Goal: Information Seeking & Learning: Check status

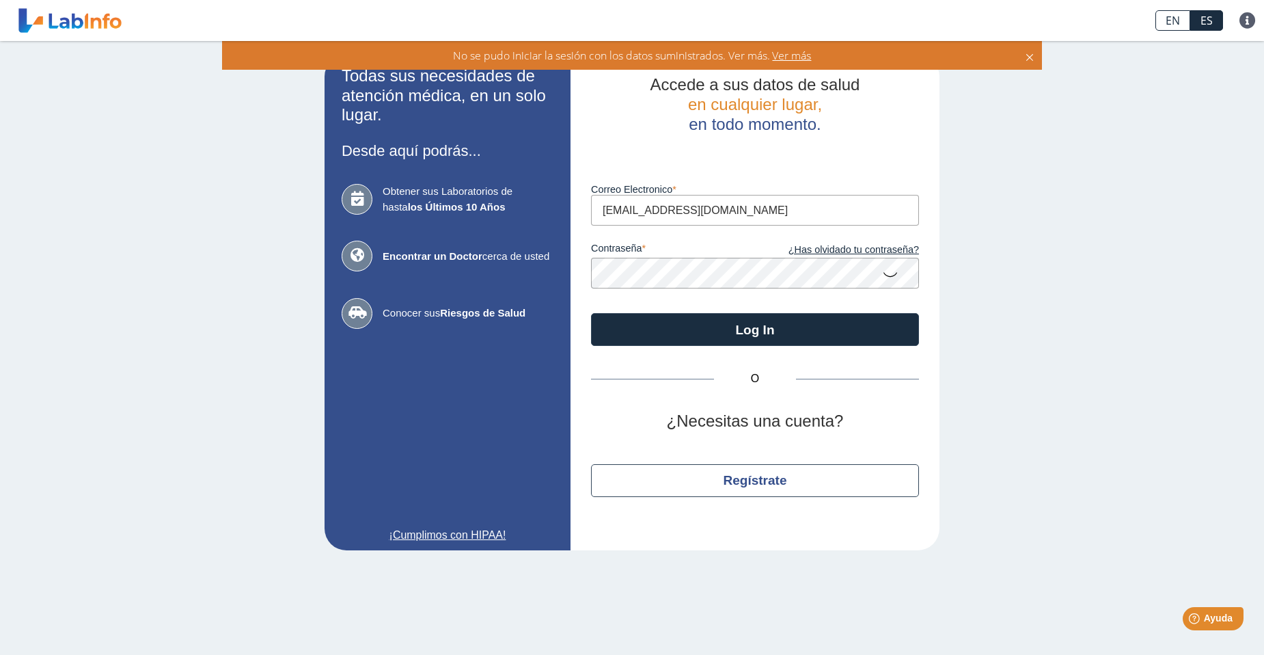
click at [896, 277] on icon at bounding box center [890, 273] width 16 height 27
click at [427, 284] on app-login "Todas sus necesidades de atención médica, en un solo lugar. Desde aquí podrás..…" at bounding box center [632, 302] width 615 height 495
click at [596, 437] on div "O ¿Necesitas una cuenta? Regístrate" at bounding box center [755, 438] width 328 height 184
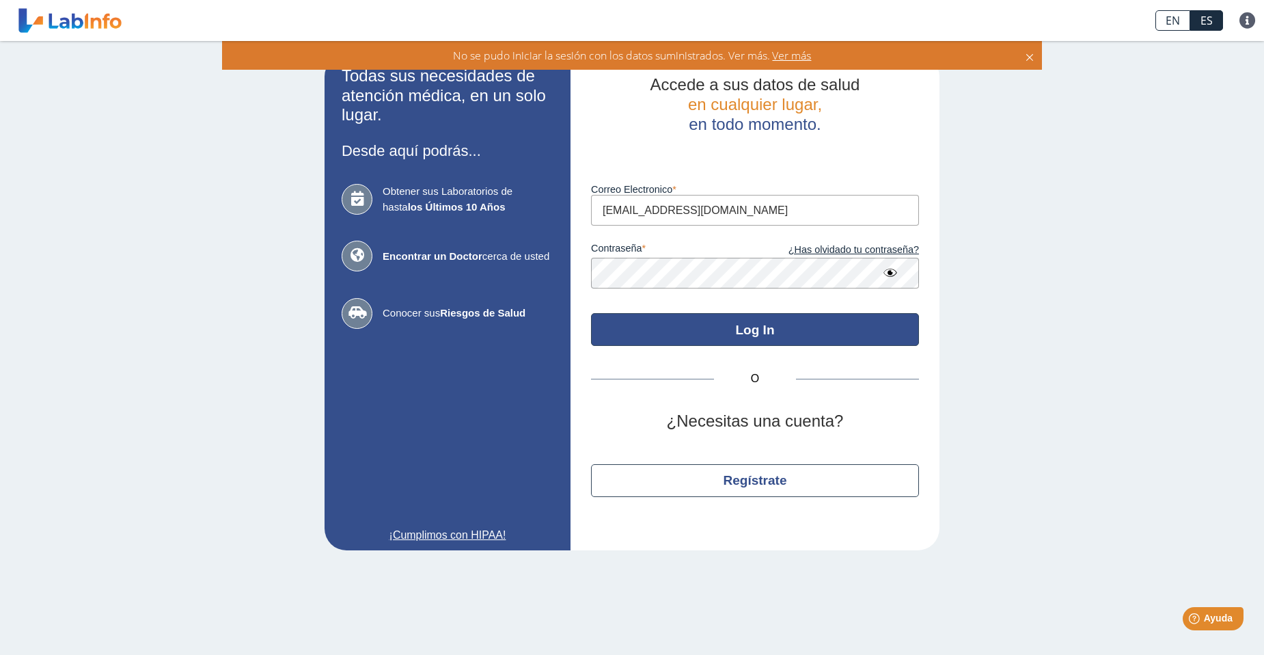
click at [635, 346] on button "Log In" at bounding box center [755, 329] width 328 height 33
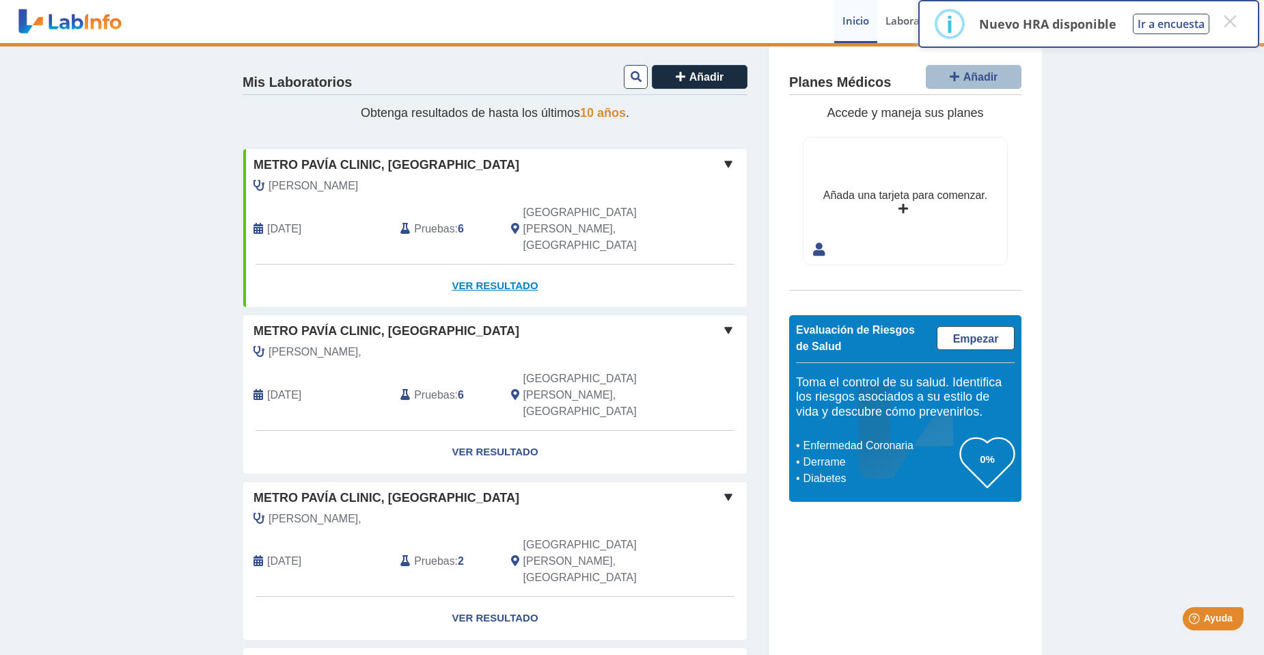
click at [489, 264] on link "Ver Resultado" at bounding box center [495, 285] width 504 height 43
click at [498, 264] on link "Ver Resultado" at bounding box center [495, 285] width 504 height 43
click at [473, 264] on link "Ver Resultado" at bounding box center [495, 285] width 504 height 43
click at [725, 161] on span at bounding box center [728, 164] width 16 height 16
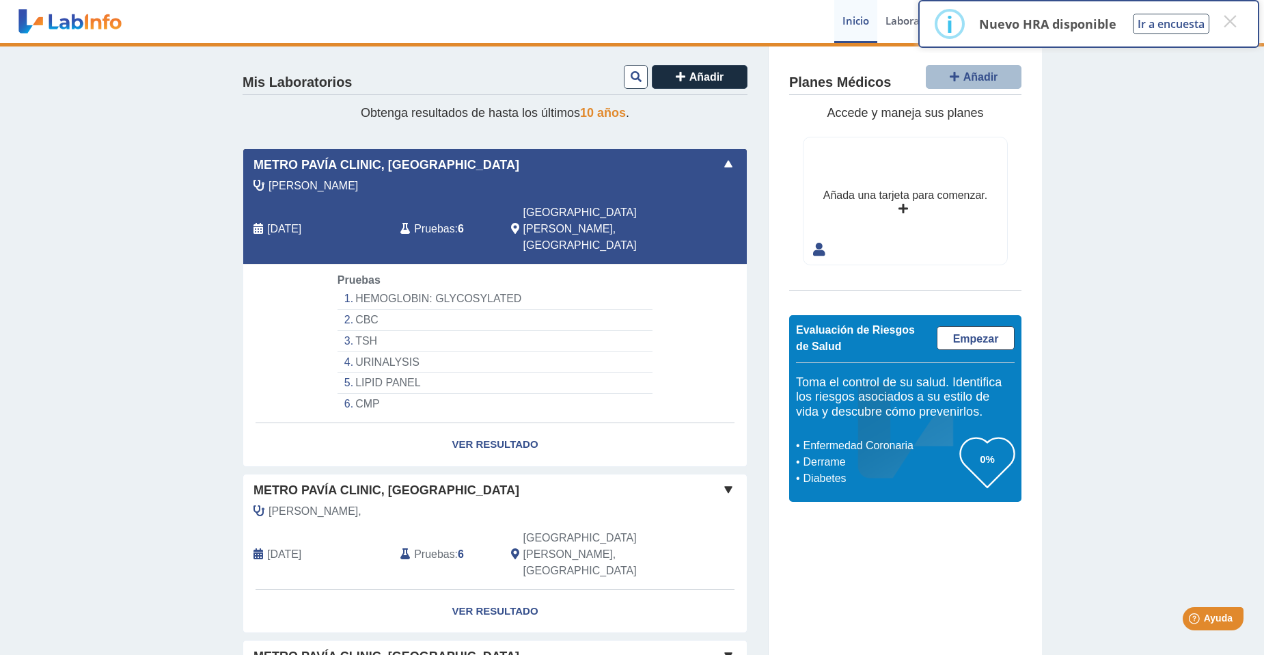
click at [725, 161] on span at bounding box center [728, 164] width 16 height 16
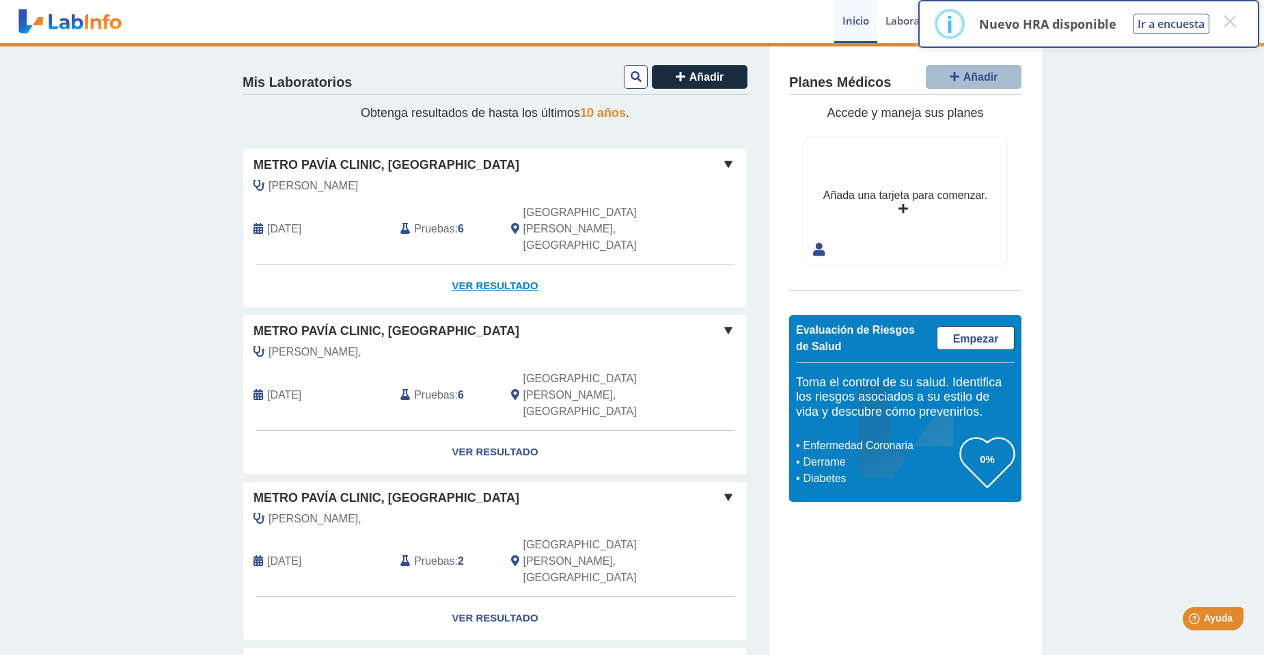
click at [475, 264] on link "Ver Resultado" at bounding box center [495, 285] width 504 height 43
click at [489, 264] on link "Ver Resultado" at bounding box center [495, 285] width 504 height 43
click at [499, 264] on link "Ver Resultado" at bounding box center [495, 285] width 504 height 43
click at [495, 264] on link "Ver Resultado" at bounding box center [495, 285] width 504 height 43
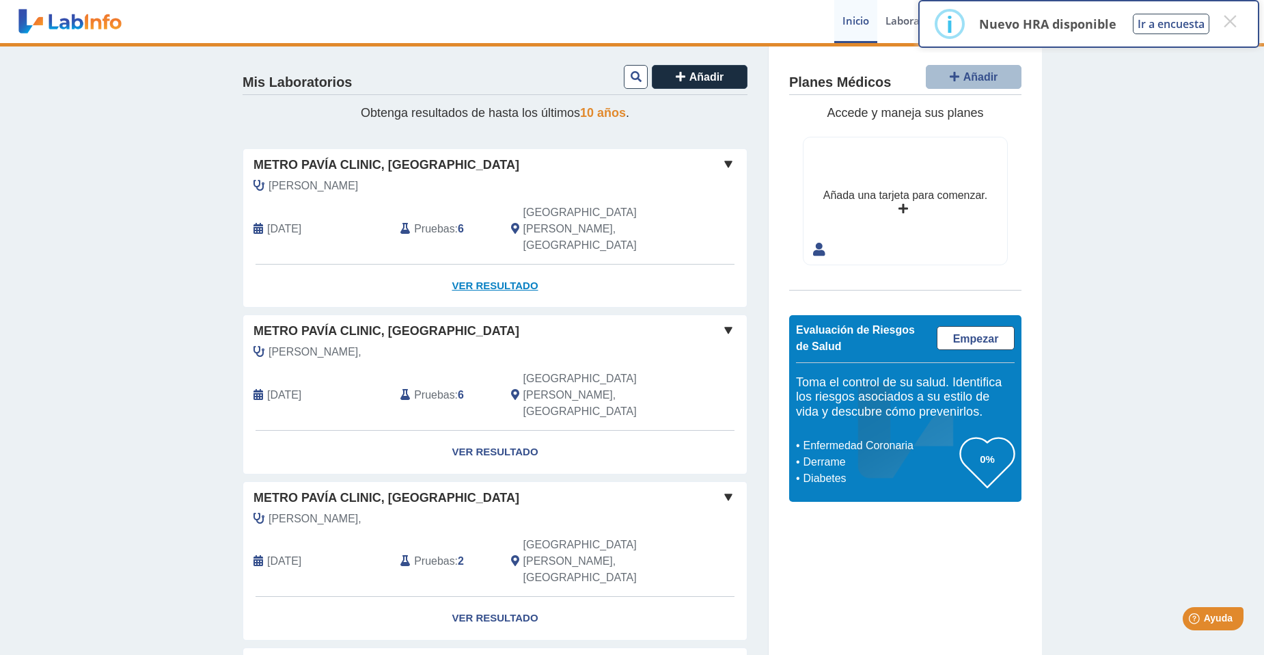
click at [477, 264] on link "Ver Resultado" at bounding box center [495, 285] width 504 height 43
click at [471, 264] on link "Ver Resultado" at bounding box center [495, 285] width 504 height 43
click at [456, 264] on link "Ver Resultado" at bounding box center [495, 285] width 504 height 43
click at [489, 264] on link "Ver Resultado" at bounding box center [495, 285] width 504 height 43
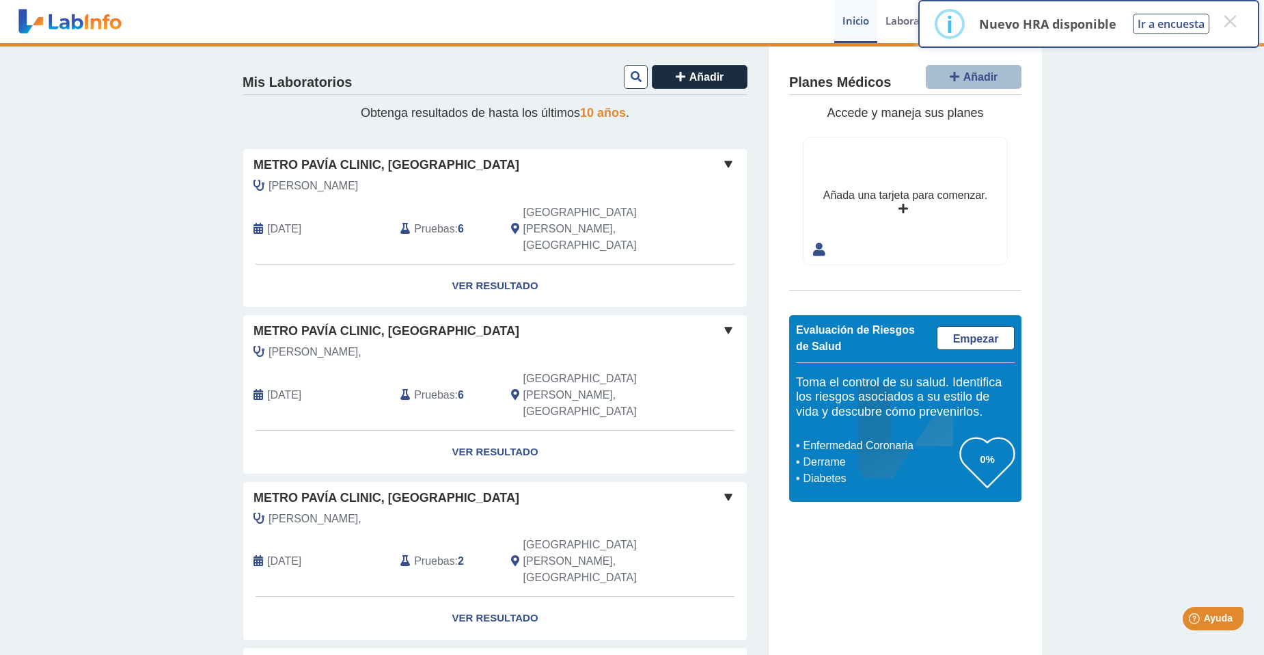
click at [722, 164] on span at bounding box center [728, 164] width 16 height 16
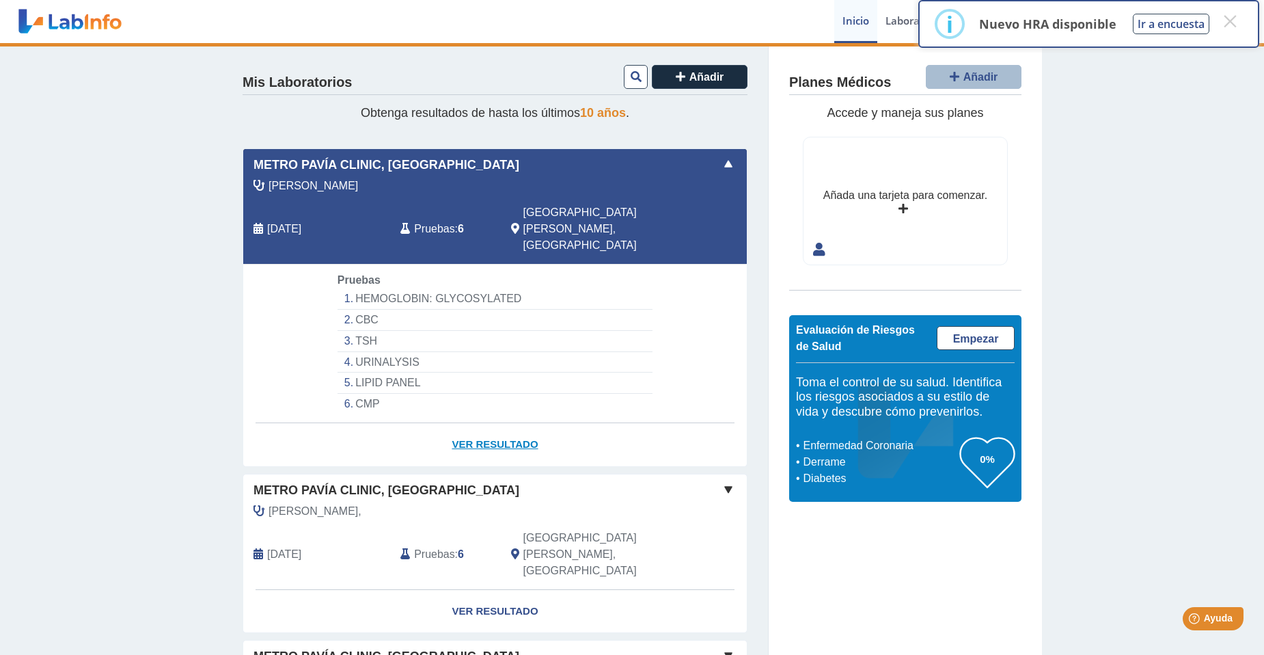
click at [494, 423] on link "Ver Resultado" at bounding box center [495, 444] width 504 height 43
click at [497, 423] on link "Ver Resultado" at bounding box center [495, 444] width 504 height 43
click at [498, 423] on link "Ver Resultado" at bounding box center [495, 444] width 504 height 43
click at [486, 590] on link "Ver Resultado" at bounding box center [495, 611] width 504 height 43
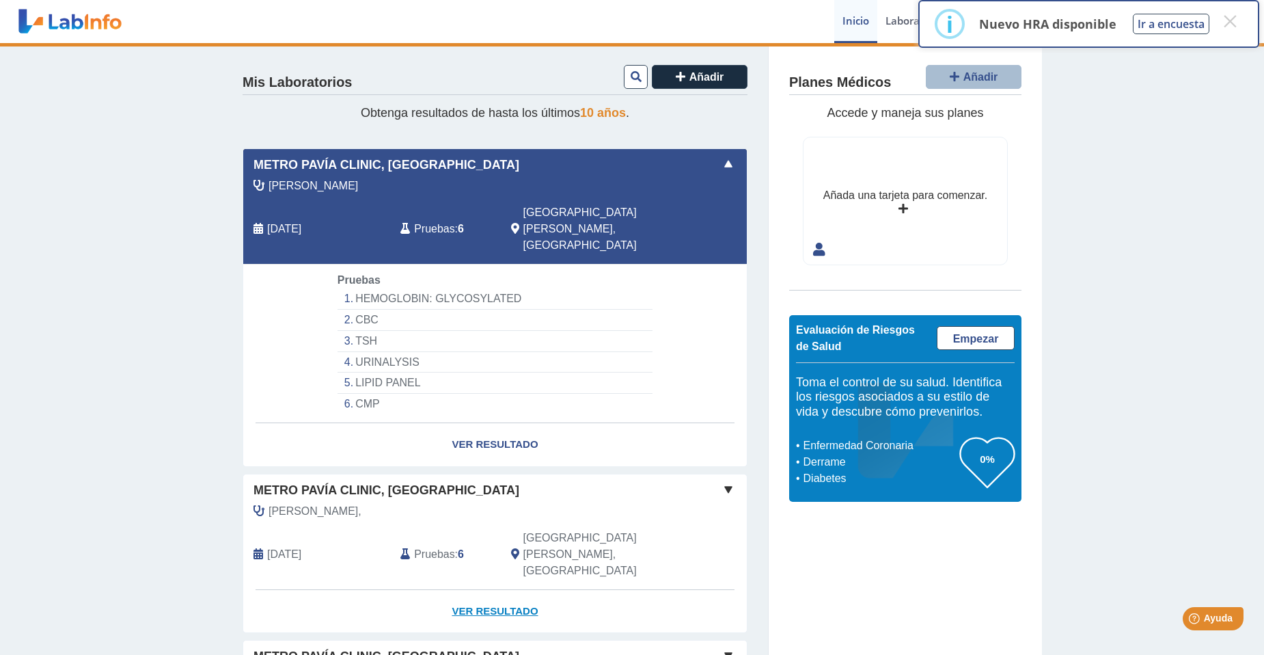
click at [486, 590] on link "Ver Resultado" at bounding box center [495, 611] width 504 height 43
click at [730, 481] on span at bounding box center [728, 489] width 16 height 16
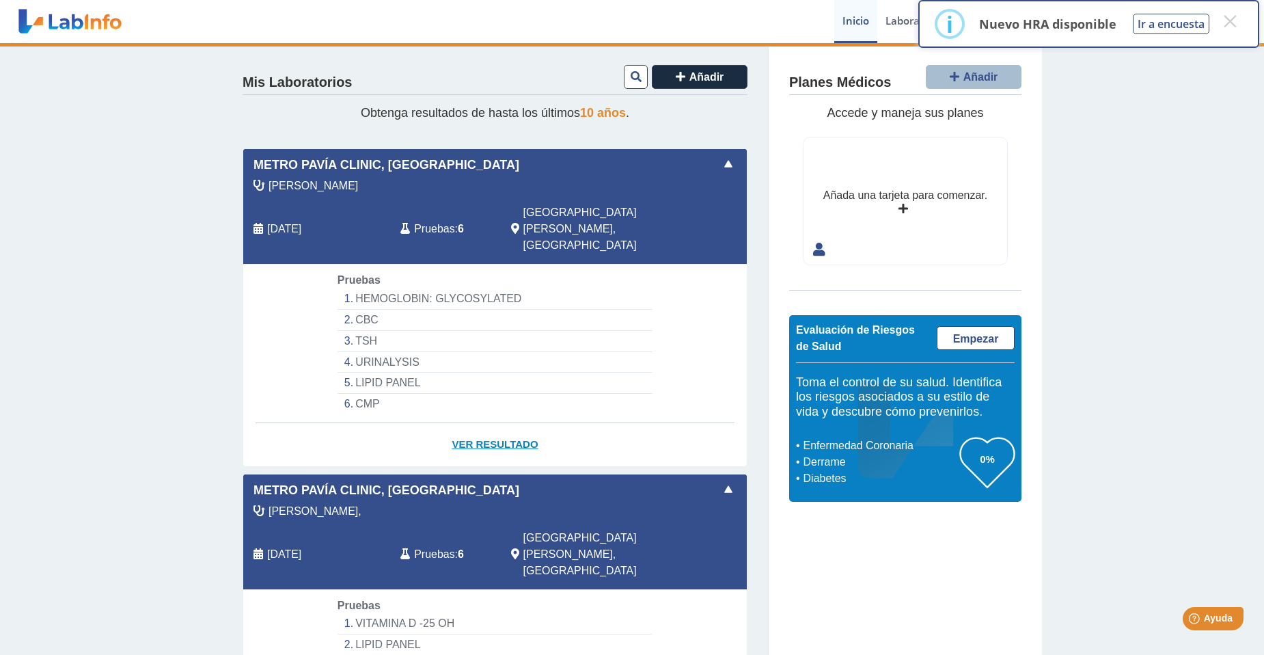
click at [493, 423] on link "Ver Resultado" at bounding box center [495, 444] width 504 height 43
click at [492, 423] on link "Ver Resultado" at bounding box center [495, 444] width 504 height 43
drag, startPoint x: 453, startPoint y: 351, endPoint x: 456, endPoint y: 361, distance: 10.2
click at [454, 355] on ol "HEMOGLOBIN: GLYCOSYLATED CBC TSH [MEDICAL_DATA] [MEDICAL_DATA] CMP" at bounding box center [495, 351] width 315 height 126
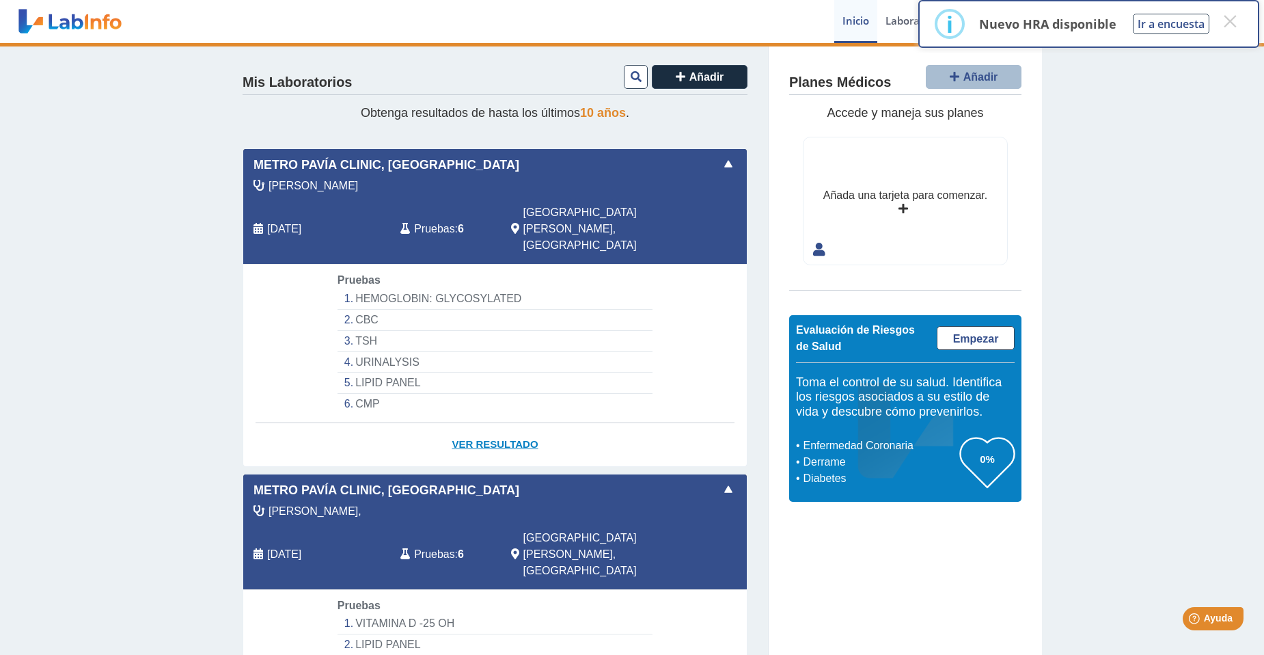
drag, startPoint x: 456, startPoint y: 361, endPoint x: 478, endPoint y: 408, distance: 51.7
click at [478, 423] on link "Ver Resultado" at bounding box center [495, 444] width 504 height 43
click at [479, 423] on link "Ver Resultado" at bounding box center [495, 444] width 504 height 43
click at [478, 423] on link "Ver Resultado" at bounding box center [495, 444] width 504 height 43
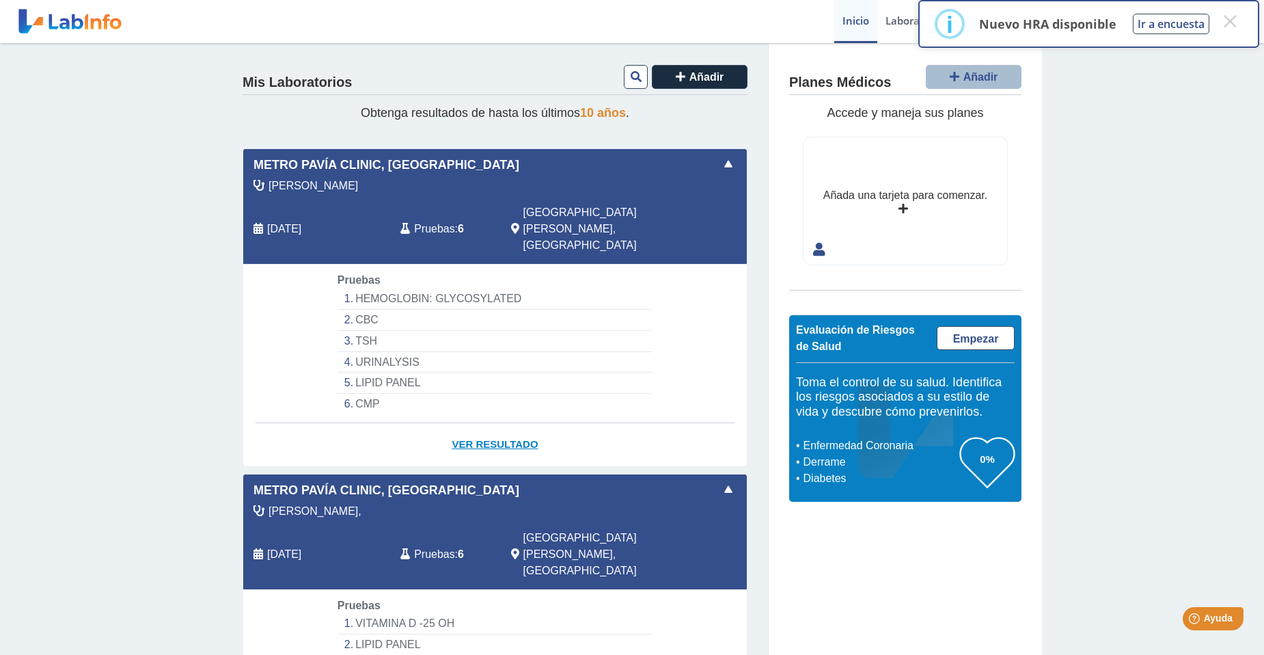
click at [487, 423] on link "Ver Resultado" at bounding box center [495, 444] width 504 height 43
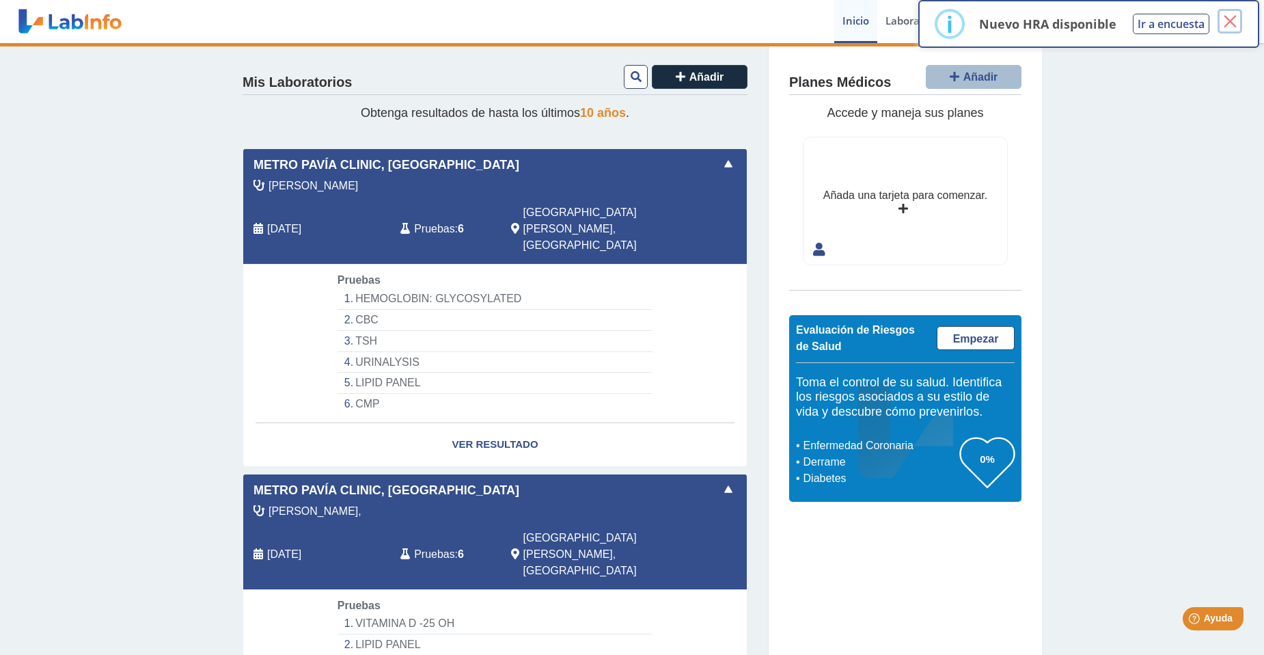
click at [1231, 22] on button "×" at bounding box center [1230, 21] width 25 height 25
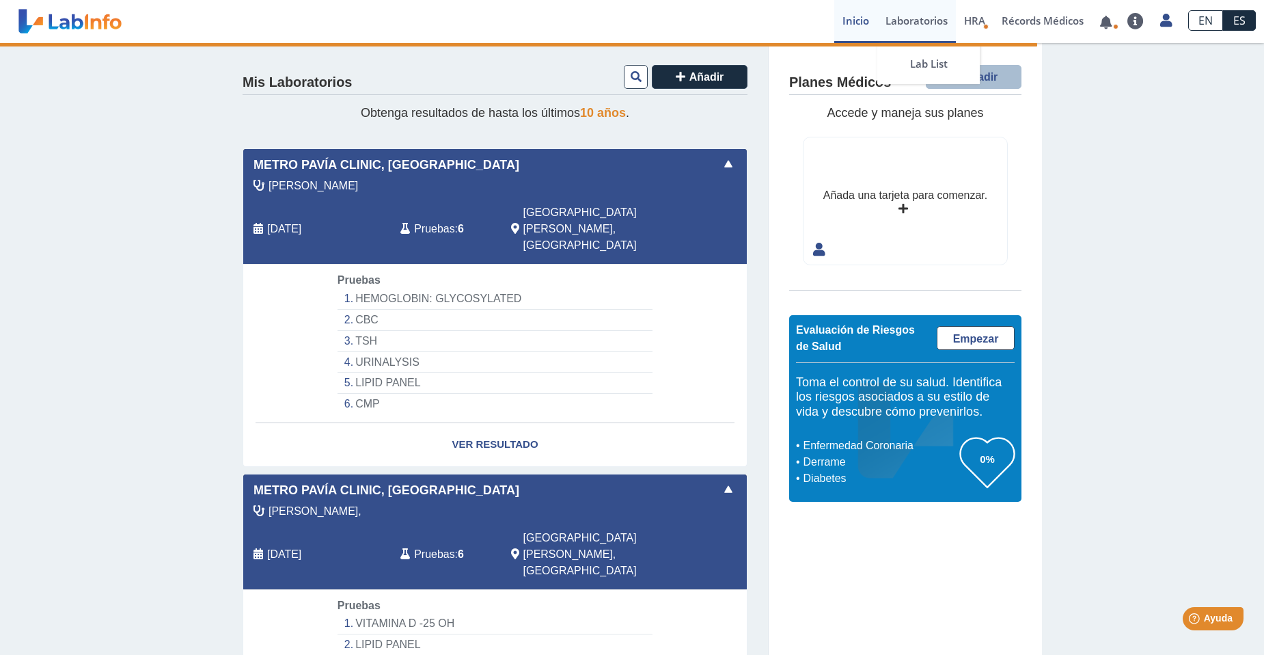
click at [901, 25] on link "Laboratorios" at bounding box center [916, 21] width 79 height 43
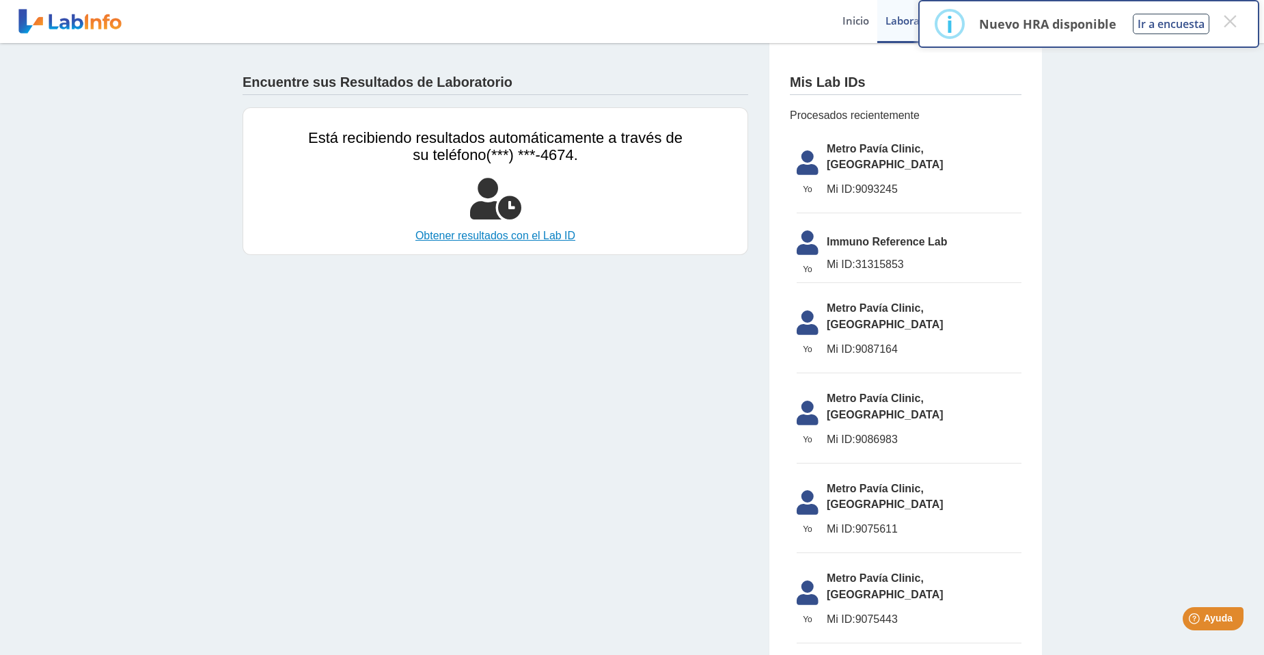
click at [471, 234] on link "Obtener resultados con el Lab ID" at bounding box center [495, 236] width 374 height 16
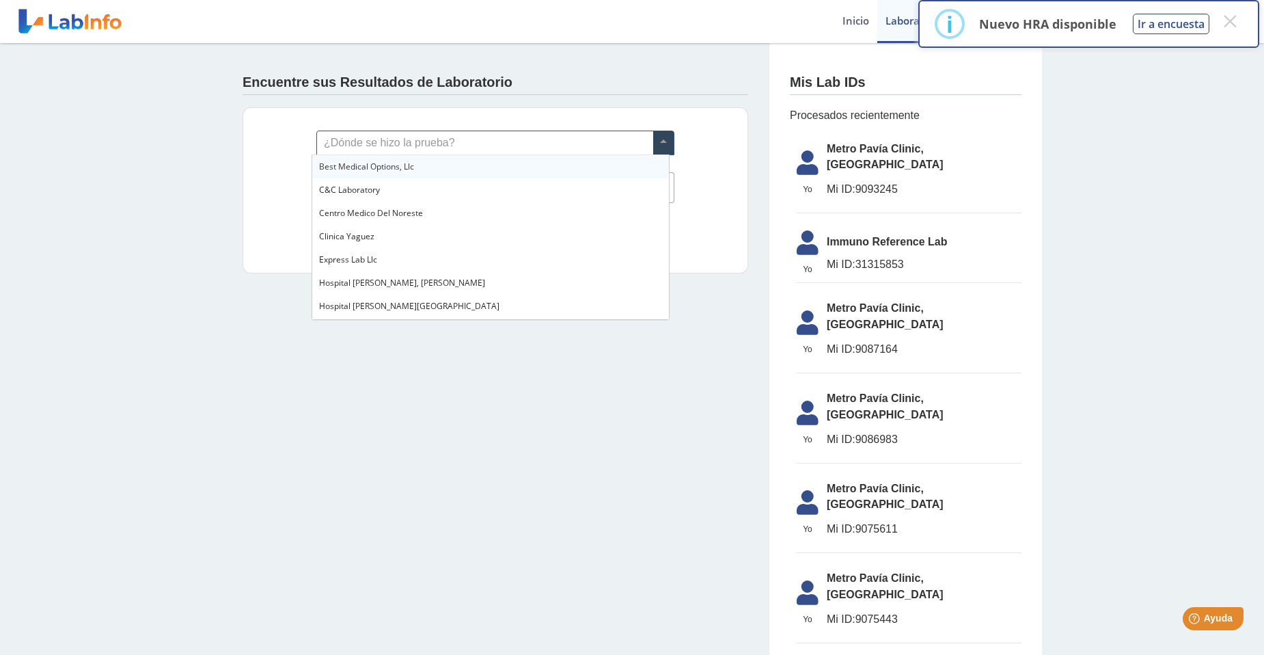
click at [661, 143] on span at bounding box center [663, 142] width 20 height 23
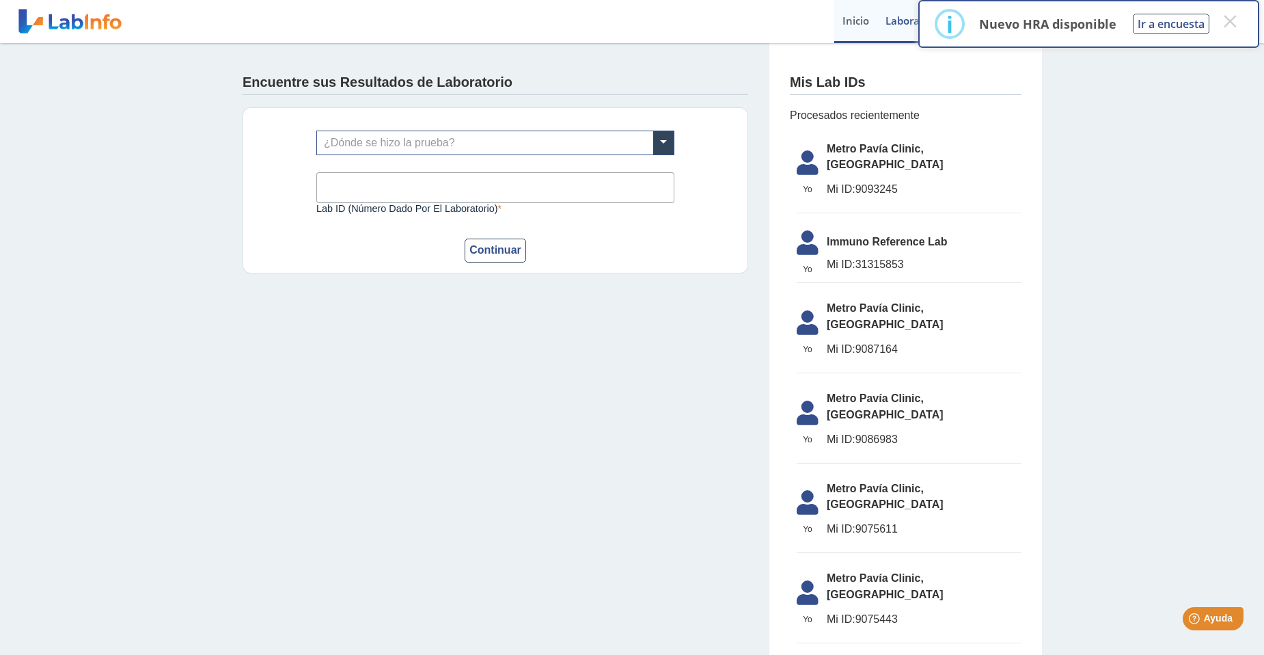
click at [844, 19] on link "Inicio" at bounding box center [855, 21] width 43 height 43
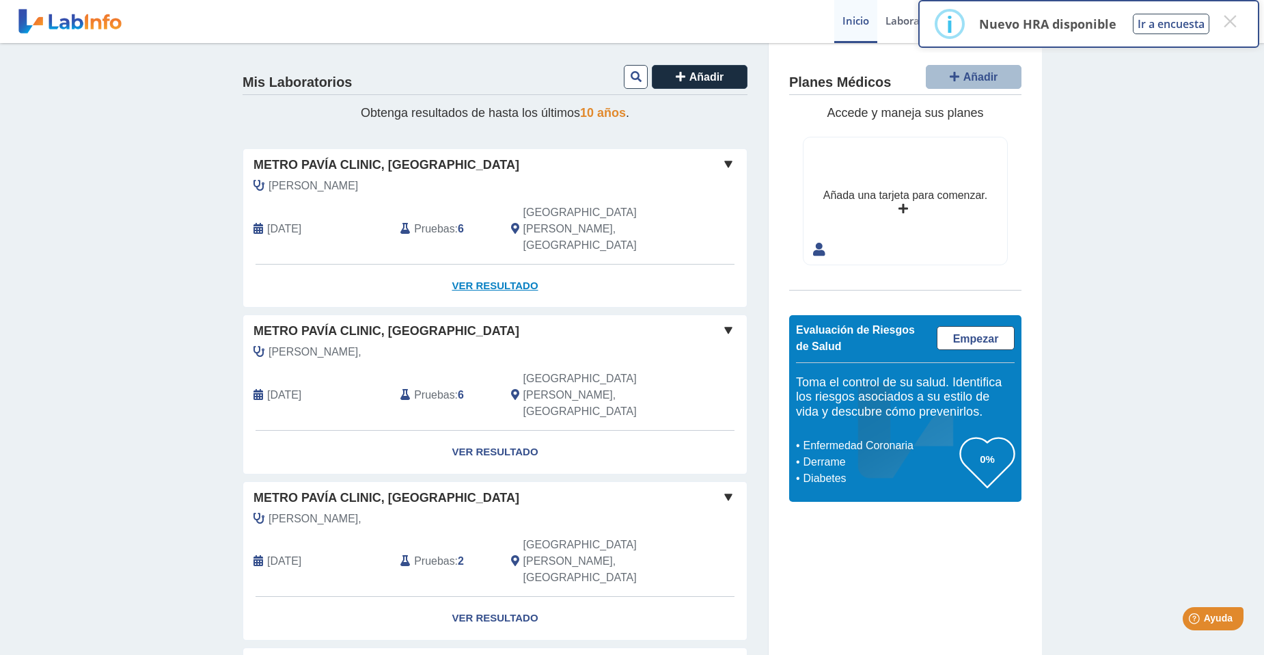
click at [469, 264] on link "Ver Resultado" at bounding box center [495, 285] width 504 height 43
click at [1228, 14] on button "×" at bounding box center [1230, 21] width 25 height 25
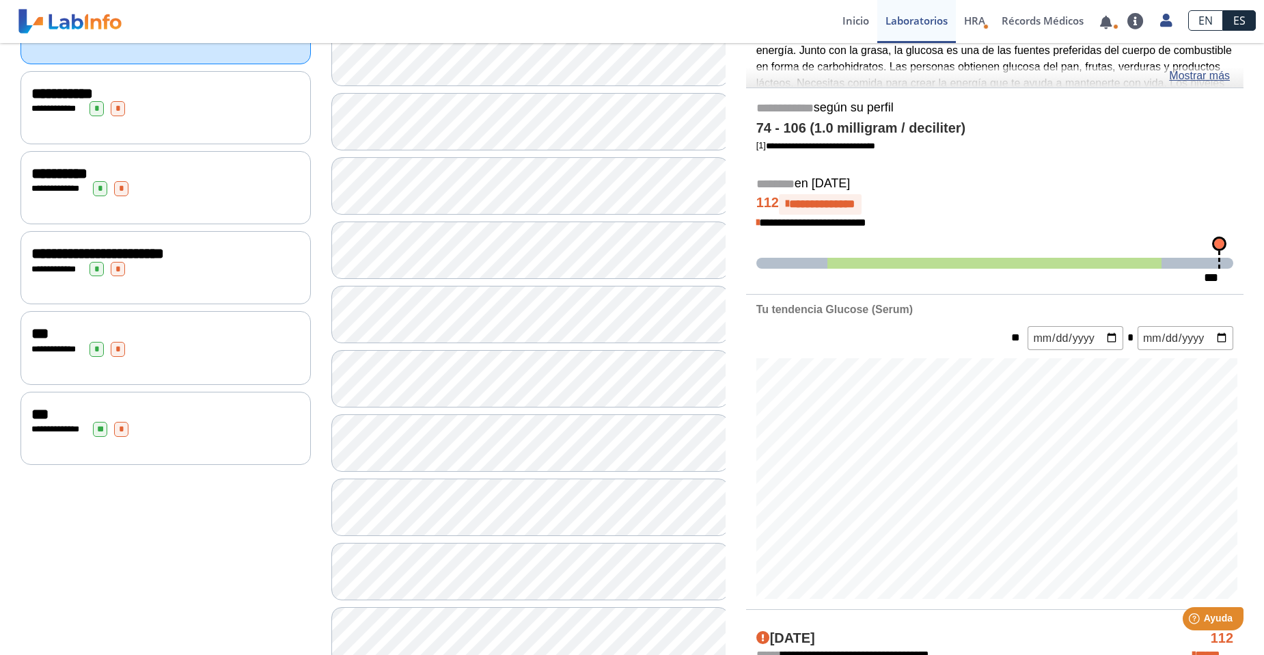
scroll to position [216, 0]
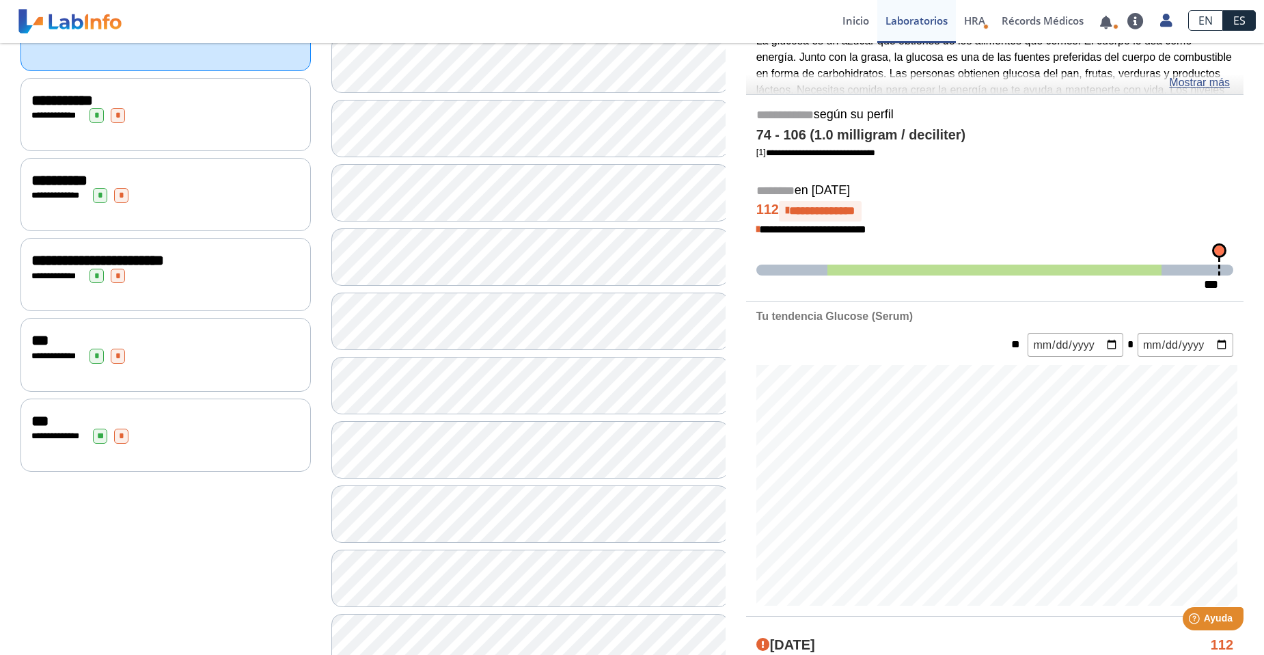
click at [45, 258] on span "**********" at bounding box center [97, 260] width 133 height 15
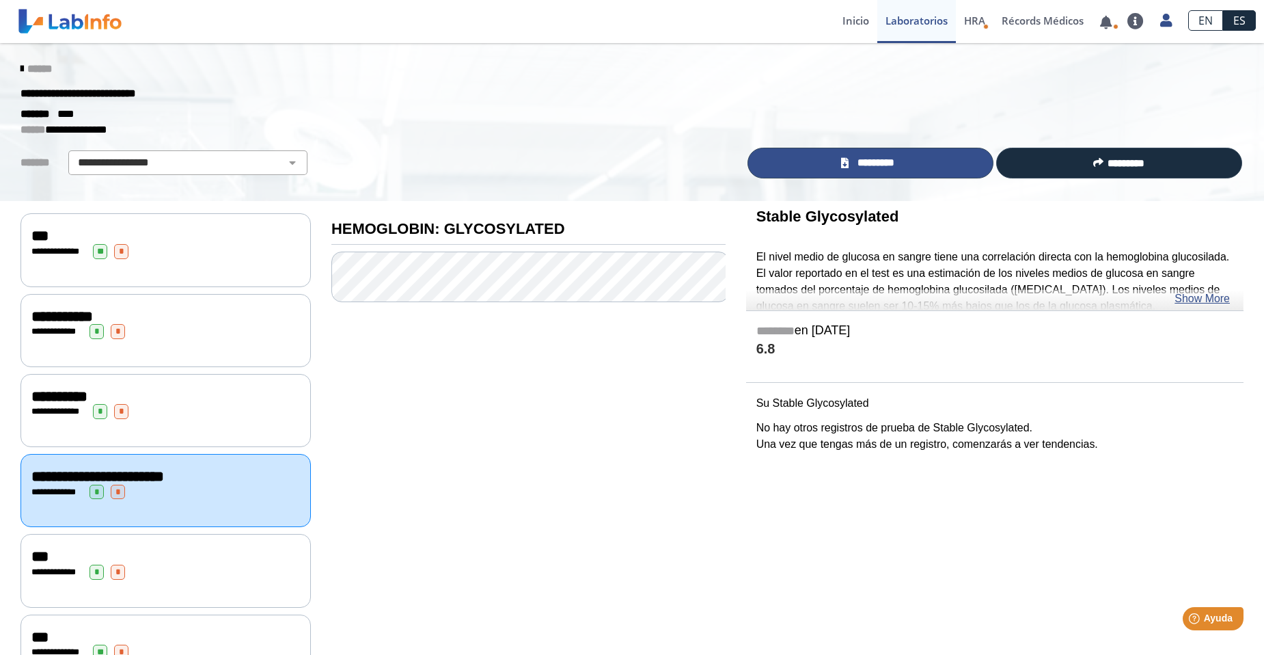
click at [862, 167] on span "*********" at bounding box center [876, 163] width 47 height 16
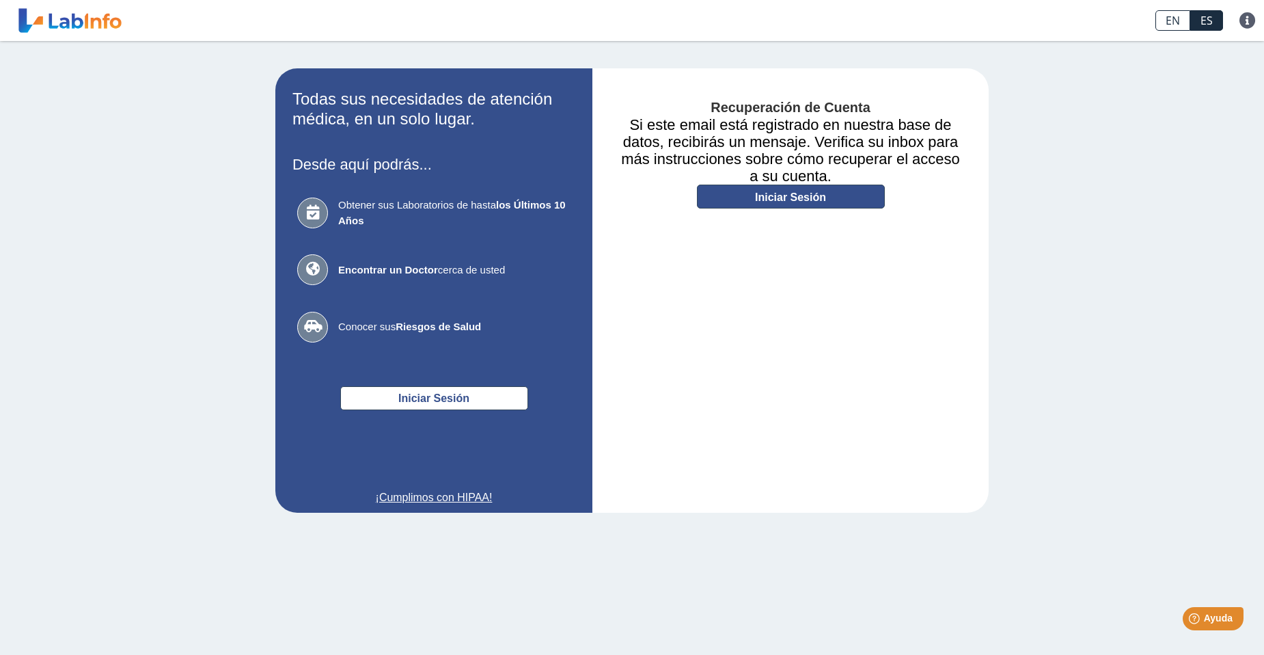
click at [773, 197] on link "Iniciar Sesión" at bounding box center [791, 196] width 188 height 24
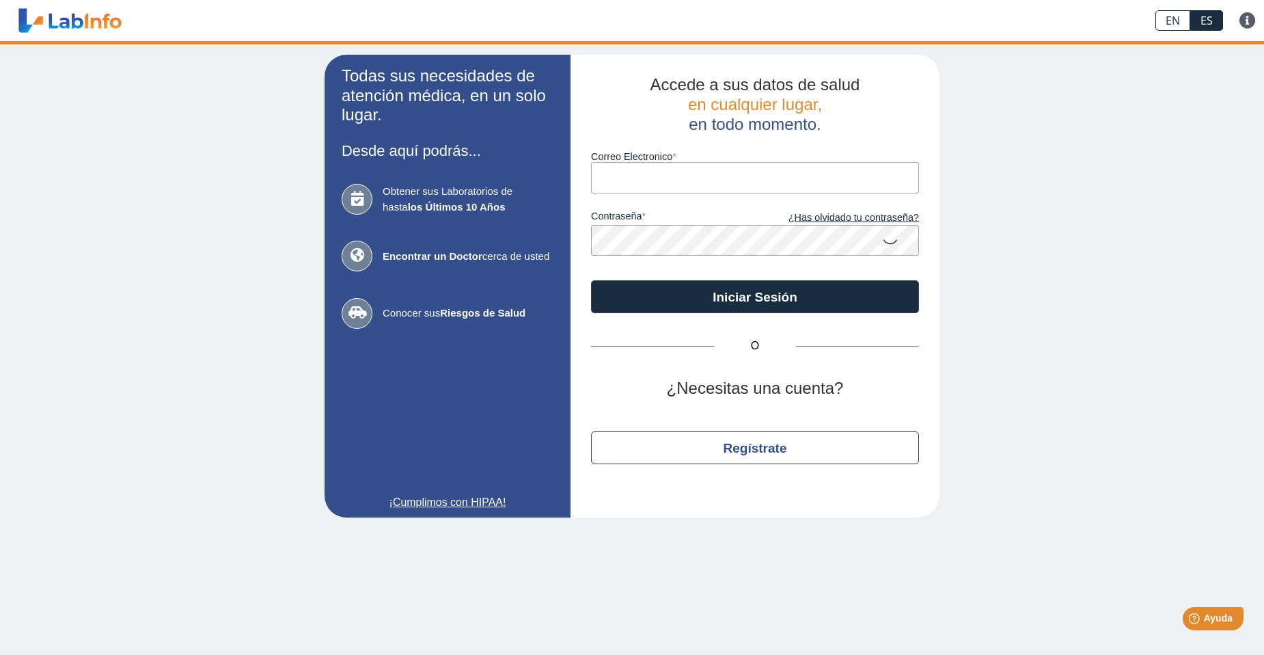
type input "[EMAIL_ADDRESS][DOMAIN_NAME]"
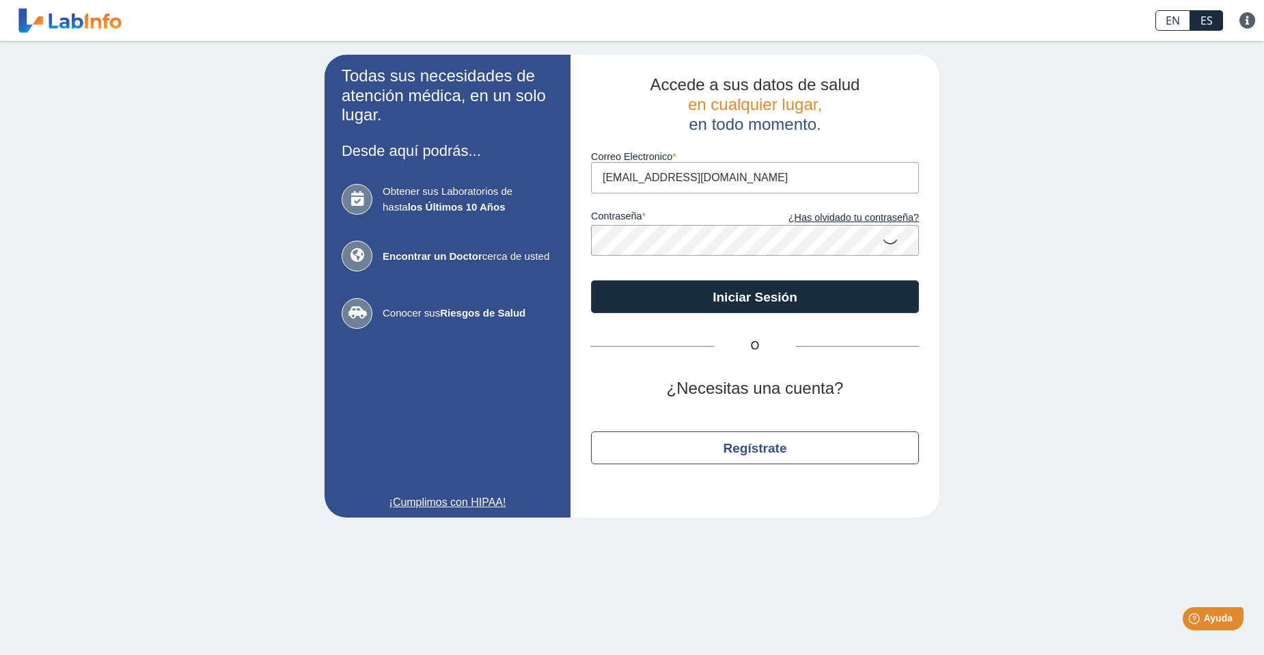
click at [698, 180] on input "[EMAIL_ADDRESS][DOMAIN_NAME]" at bounding box center [755, 177] width 328 height 31
click at [891, 241] on icon at bounding box center [890, 241] width 16 height 27
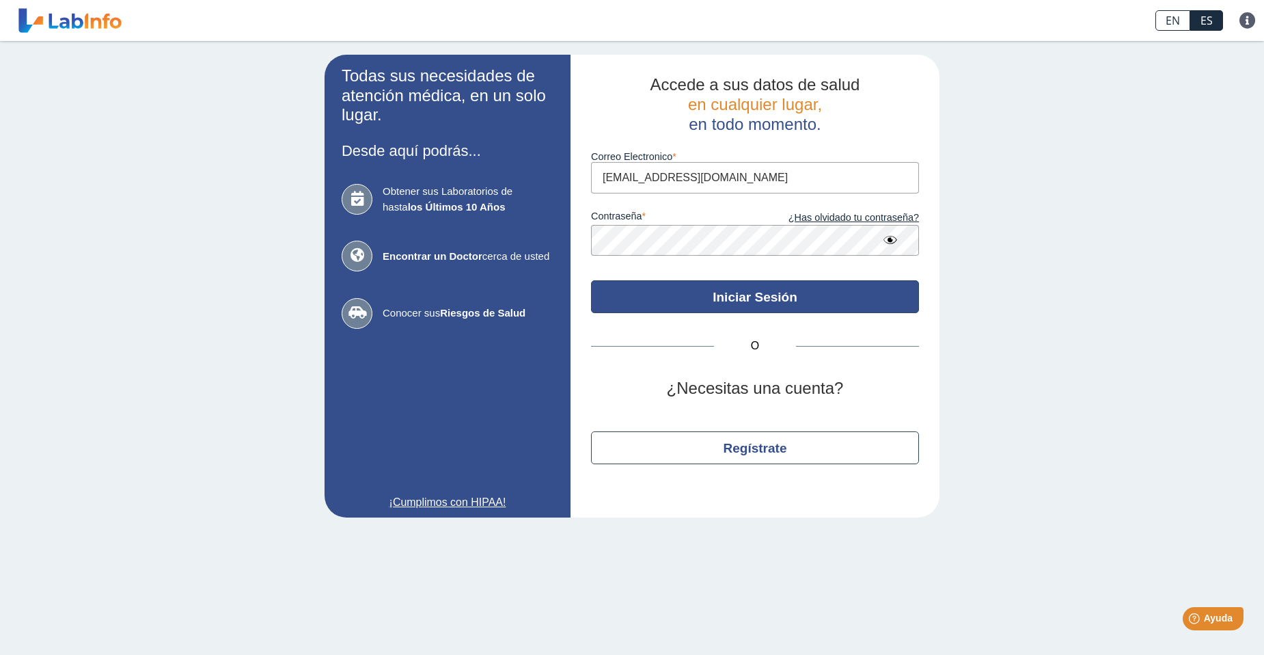
click at [728, 294] on button "Iniciar Sesión" at bounding box center [755, 296] width 328 height 33
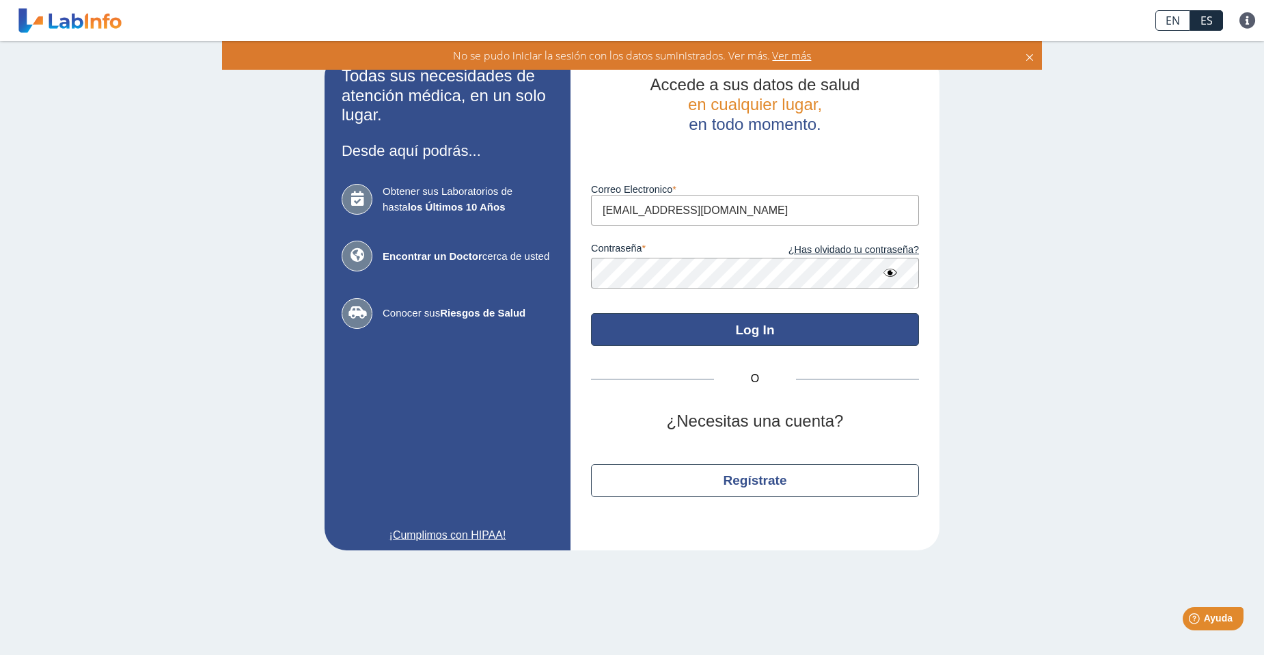
click at [753, 332] on button "Log In" at bounding box center [755, 329] width 328 height 33
